Goal: Task Accomplishment & Management: Use online tool/utility

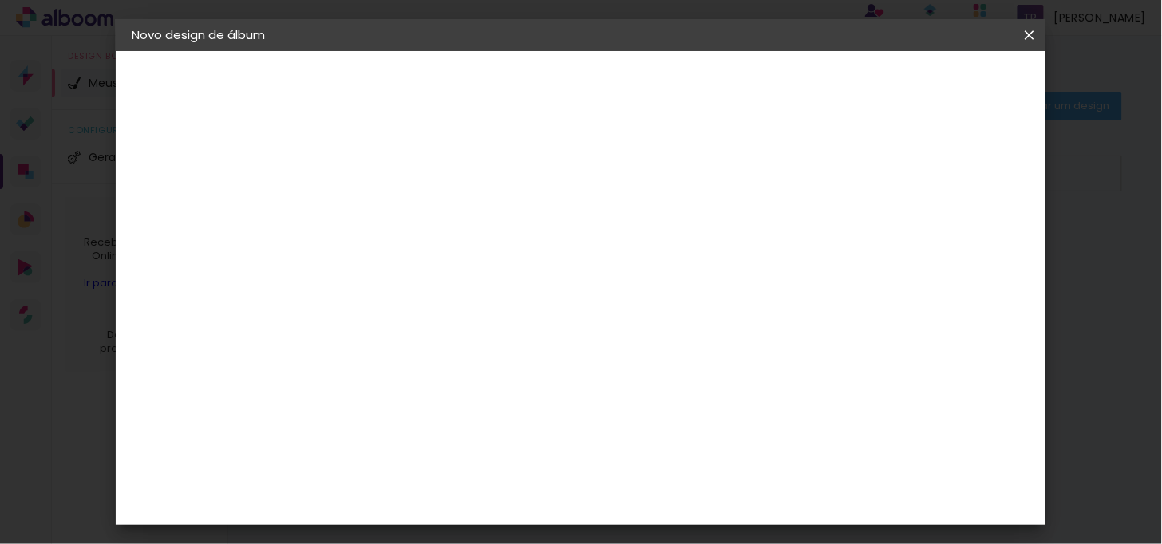
click at [1030, 34] on iron-icon at bounding box center [1029, 35] width 19 height 16
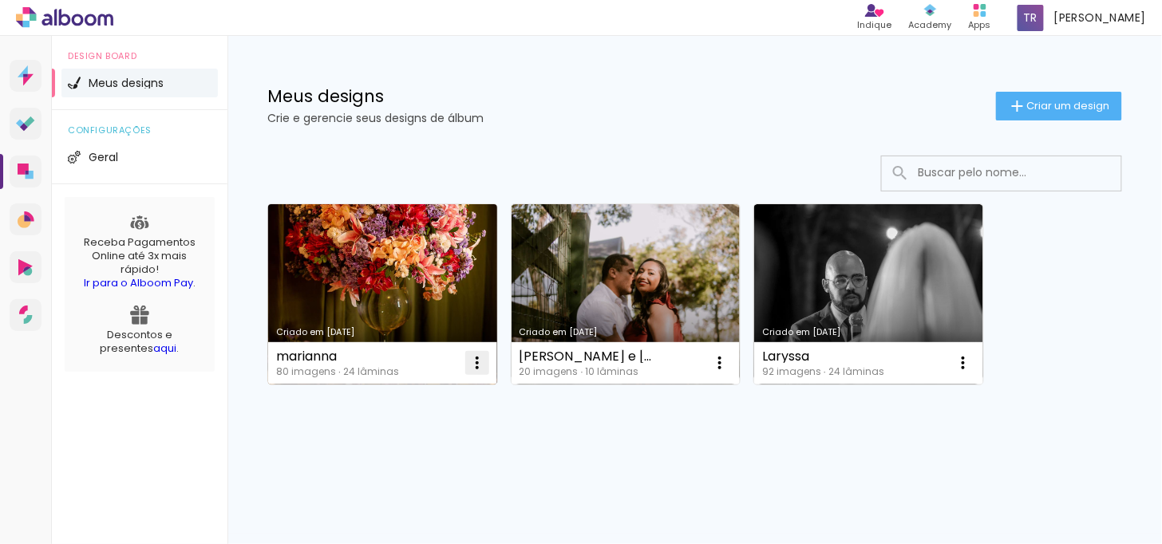
click at [477, 367] on iron-icon at bounding box center [477, 363] width 19 height 19
click at [432, 434] on span "Fazer uma cópia" at bounding box center [416, 431] width 93 height 11
type input "Cópia de marianna"
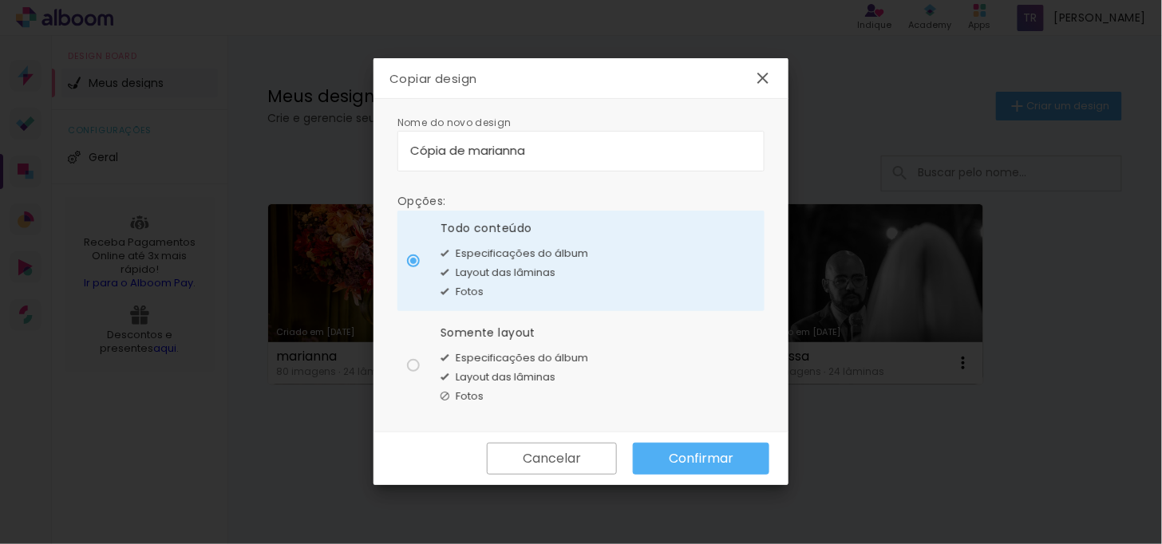
click at [0, 0] on slot "Confirmar" at bounding box center [0, 0] width 0 height 0
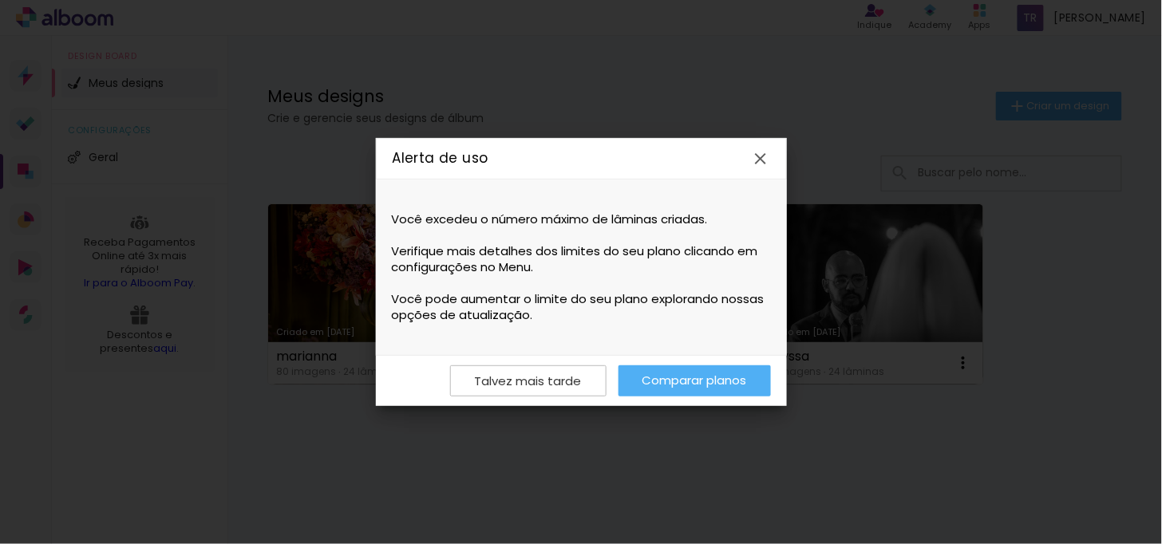
click at [676, 384] on link "Comparar planos" at bounding box center [695, 381] width 152 height 31
drag, startPoint x: 530, startPoint y: 383, endPoint x: 520, endPoint y: 382, distance: 9.7
click at [0, 0] on slot "Talvez mais tarde" at bounding box center [0, 0] width 0 height 0
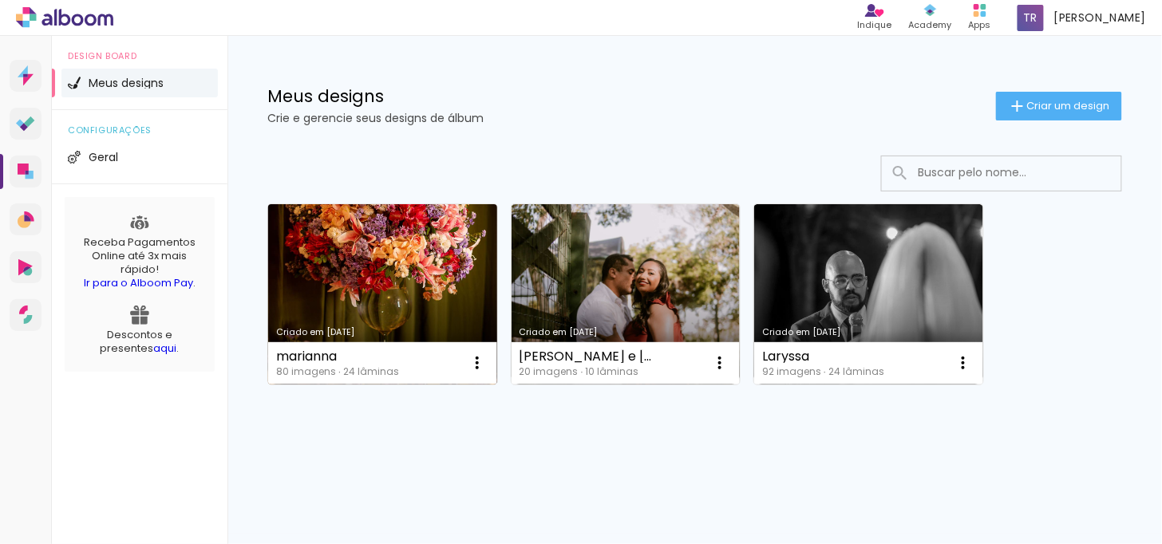
click at [336, 249] on link "Criado em [DATE]" at bounding box center [382, 294] width 229 height 180
